Goal: Task Accomplishment & Management: Use online tool/utility

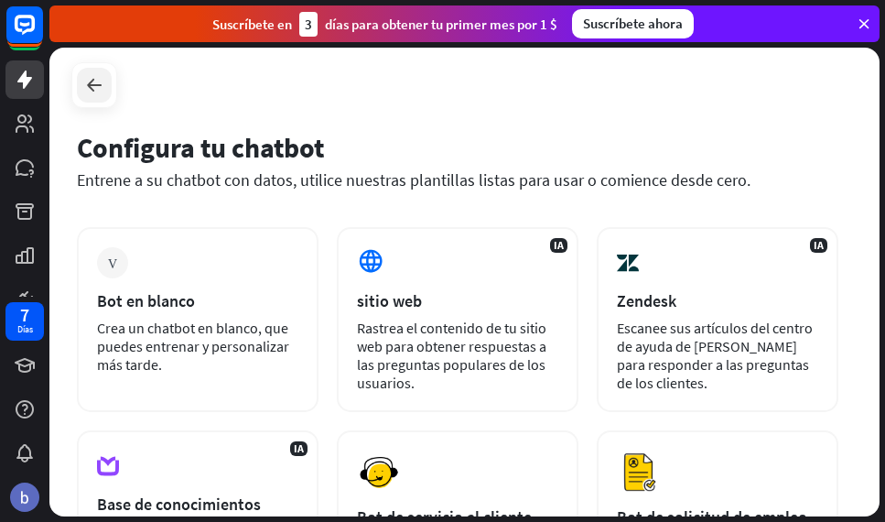
click at [98, 87] on icon at bounding box center [94, 85] width 22 height 22
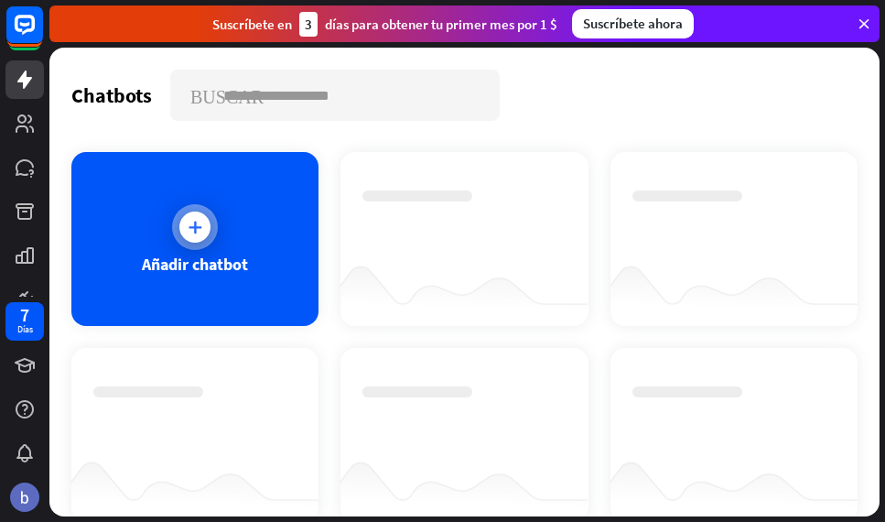
click at [148, 170] on div "Añadir chatbot" at bounding box center [194, 239] width 247 height 174
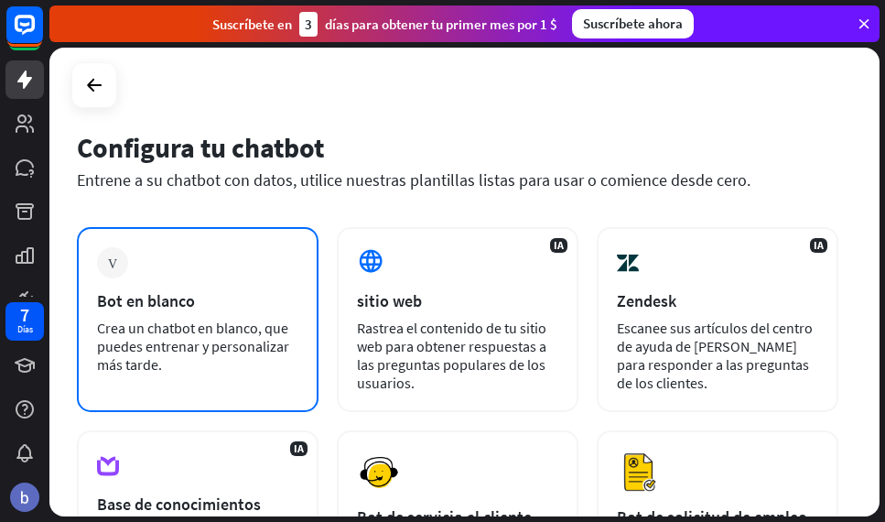
click at [235, 344] on div "Crea un chatbot en blanco, que puedes entrenar y personalizar más tarde." at bounding box center [197, 345] width 201 height 55
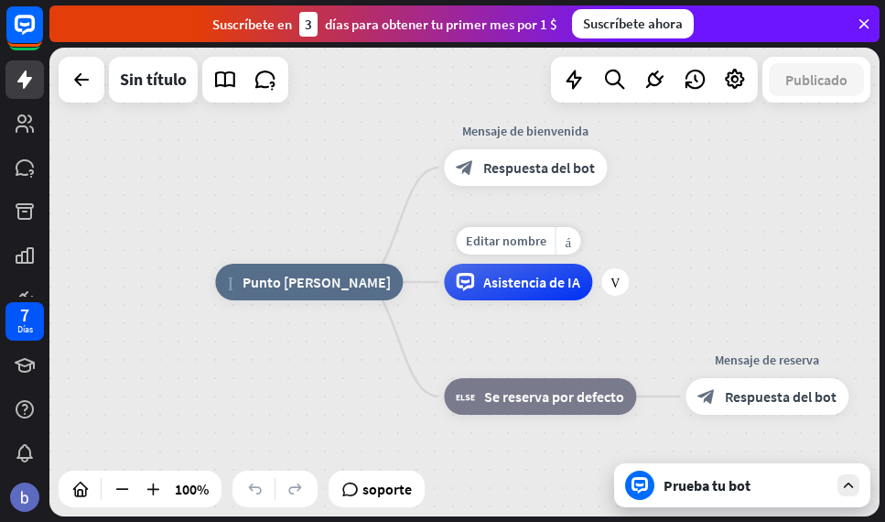
click at [495, 297] on div "Asistencia de IA" at bounding box center [518, 282] width 148 height 37
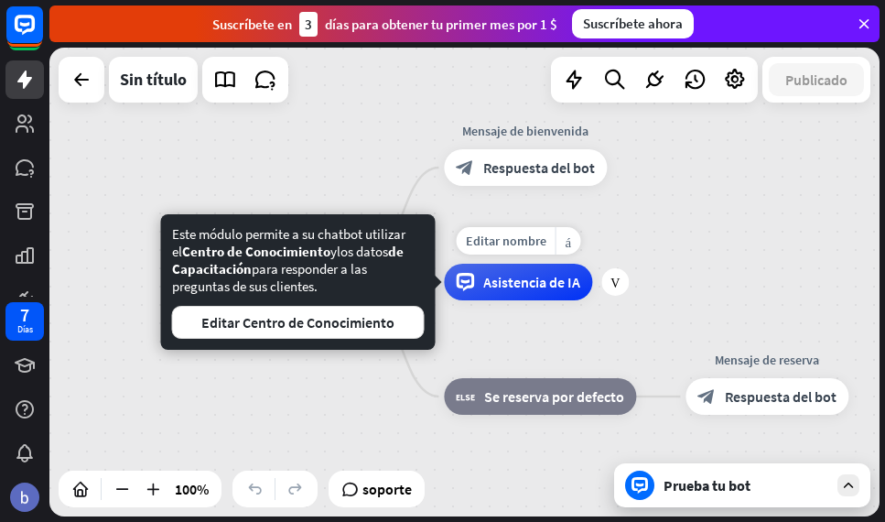
click at [495, 297] on div "Asistencia de IA" at bounding box center [518, 282] width 148 height 37
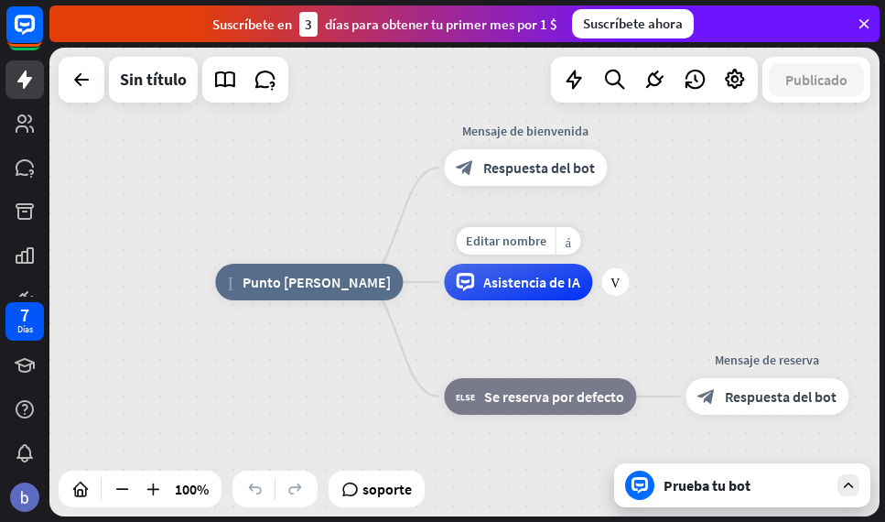
click at [495, 297] on div "Asistencia de IA" at bounding box center [518, 282] width 148 height 37
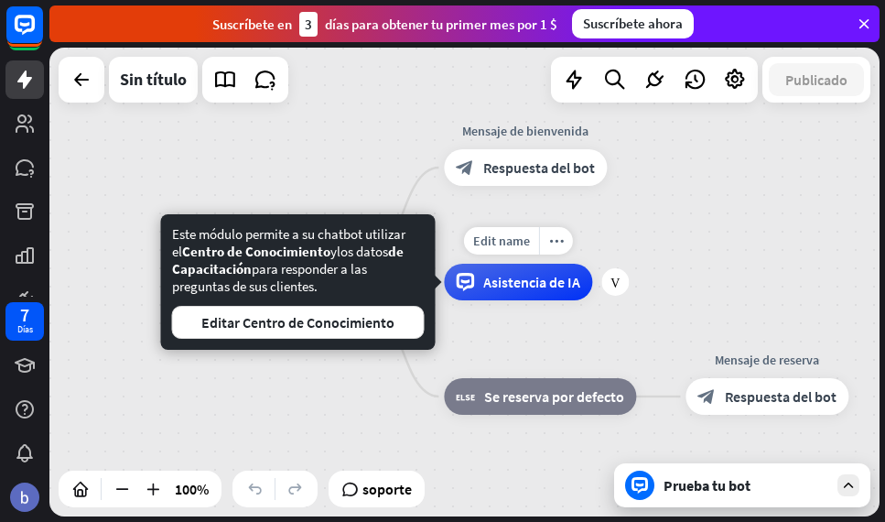
click at [536, 281] on span "Asistencia de IA" at bounding box center [531, 282] width 97 height 18
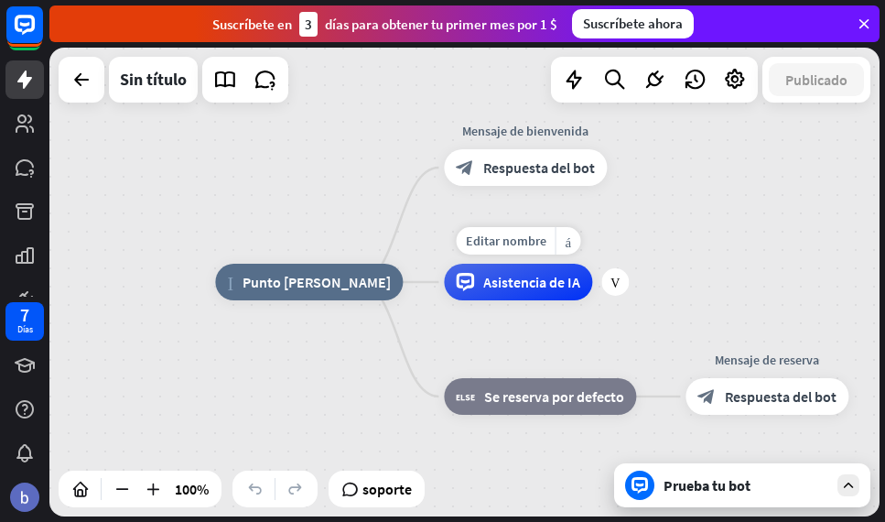
click at [536, 281] on span "Asistencia de IA" at bounding box center [531, 282] width 97 height 18
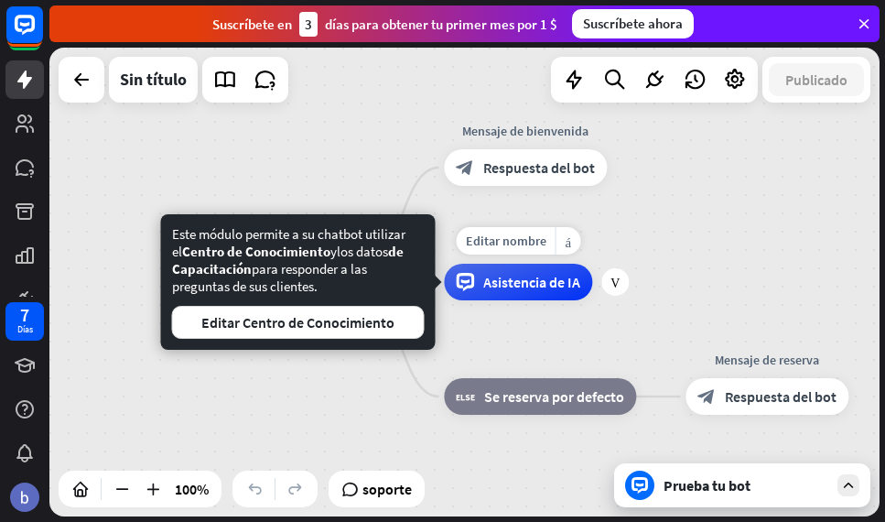
click at [536, 281] on span "Asistencia de IA" at bounding box center [531, 282] width 97 height 18
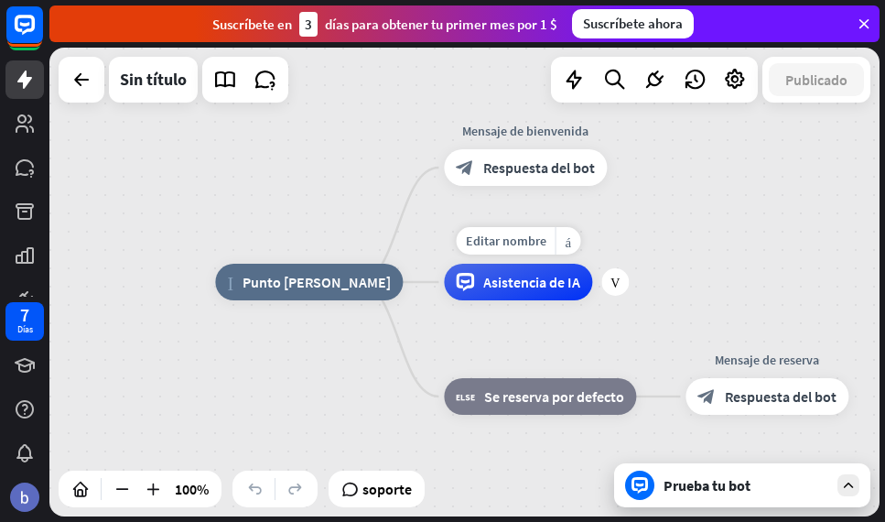
click at [536, 281] on span "Asistencia de IA" at bounding box center [531, 282] width 97 height 18
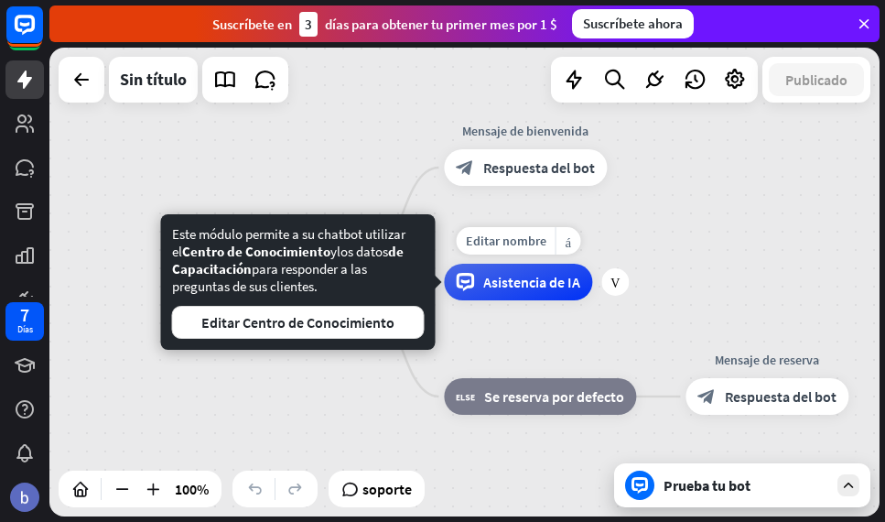
click at [536, 281] on span "Asistencia de IA" at bounding box center [531, 282] width 97 height 18
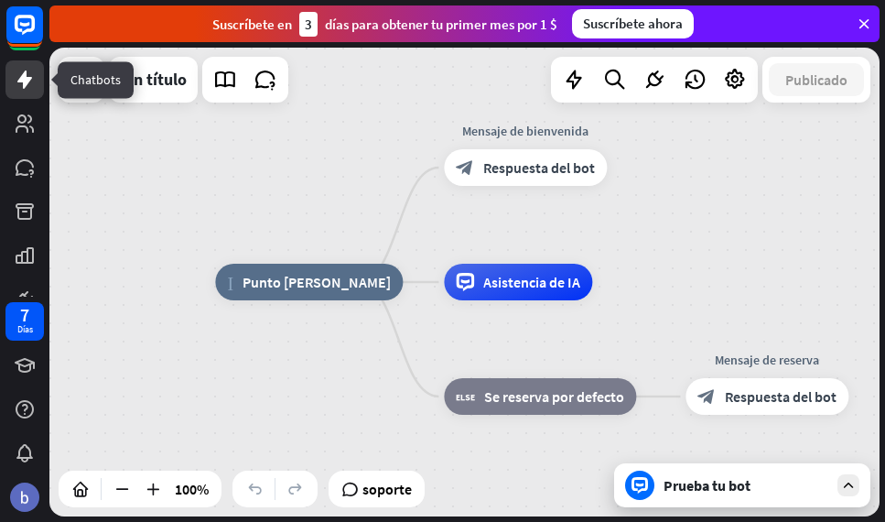
click at [24, 93] on link at bounding box center [24, 79] width 38 height 38
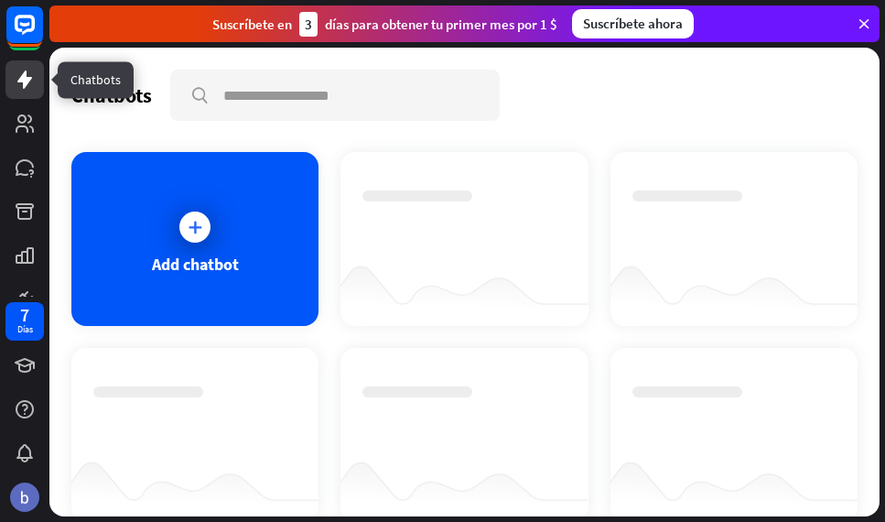
click at [24, 93] on link at bounding box center [24, 79] width 38 height 38
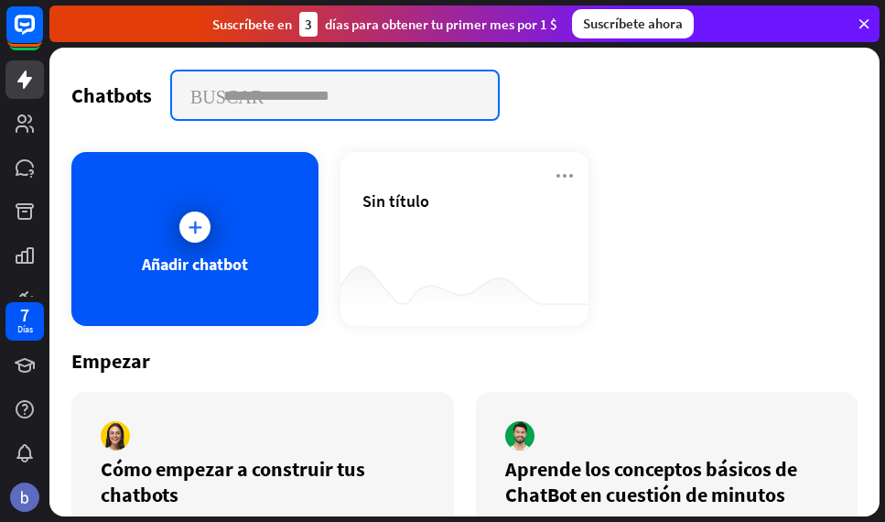
click at [290, 109] on input "text" at bounding box center [335, 95] width 326 height 48
